Goal: Navigation & Orientation: Find specific page/section

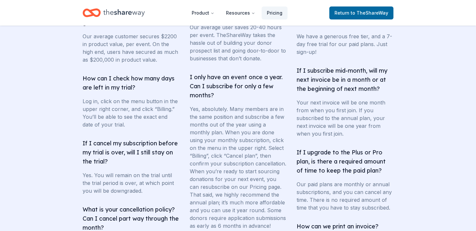
scroll to position [1087, 0]
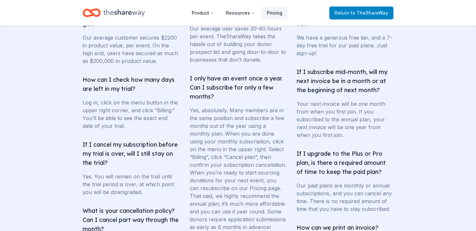
click at [361, 12] on span "to TheShareWay" at bounding box center [370, 13] width 38 height 6
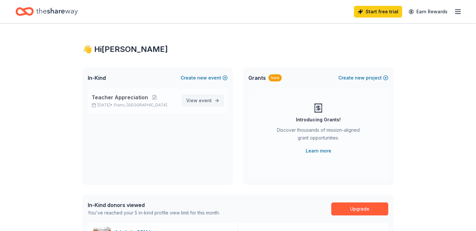
click at [202, 101] on span "event" at bounding box center [205, 101] width 13 height 6
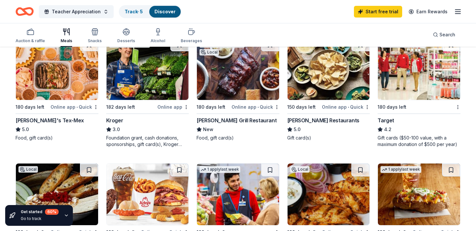
scroll to position [333, 0]
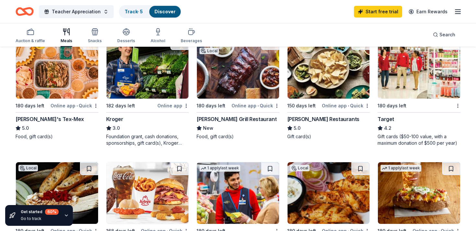
click at [460, 13] on icon "button" at bounding box center [458, 12] width 8 height 8
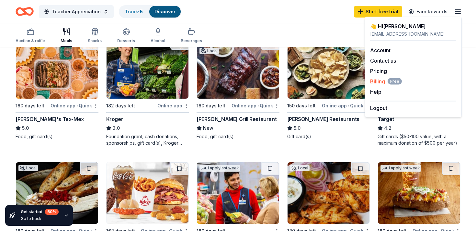
click at [378, 82] on span "Billing Free" at bounding box center [386, 81] width 32 height 8
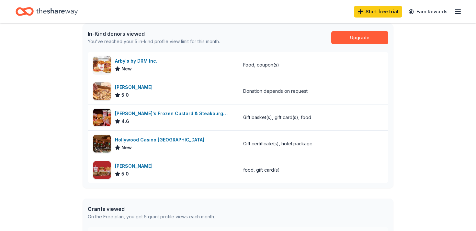
scroll to position [173, 0]
